Goal: Find specific page/section: Find specific page/section

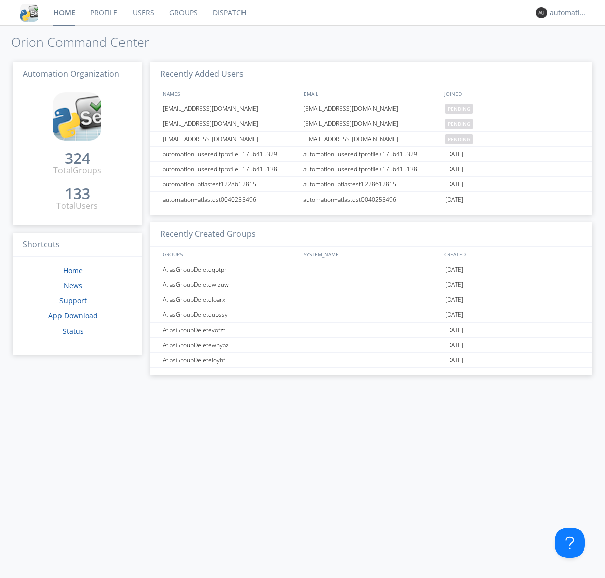
click at [228, 13] on link "Dispatch" at bounding box center [229, 12] width 48 height 25
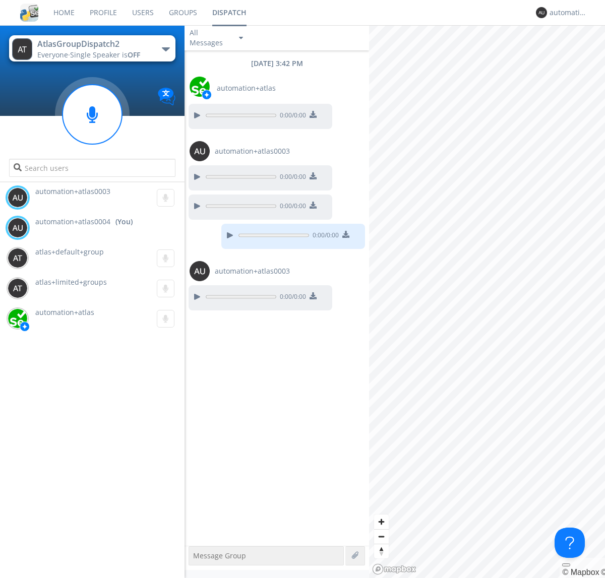
click at [165, 49] on div "button" at bounding box center [166, 49] width 8 height 4
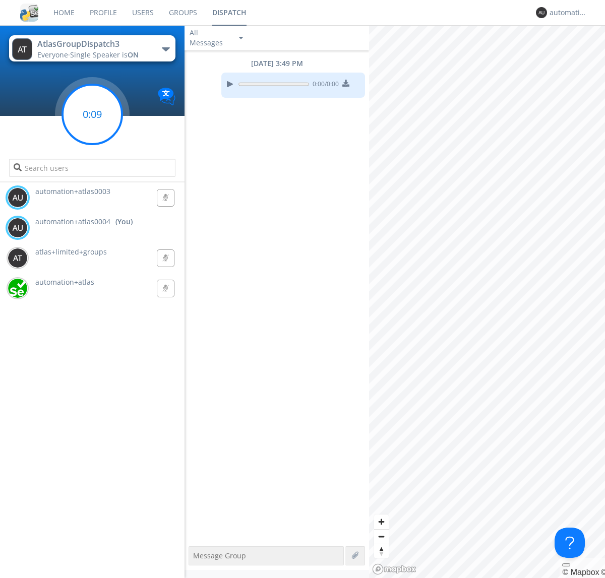
click at [92, 114] on g at bounding box center [91, 114] width 59 height 59
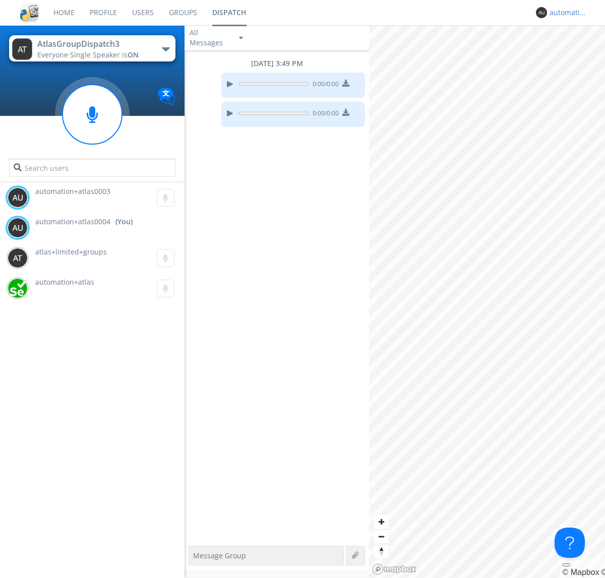
click at [566, 13] on div "automation+atlas0004" at bounding box center [568, 13] width 38 height 10
